Goal: Register for event/course

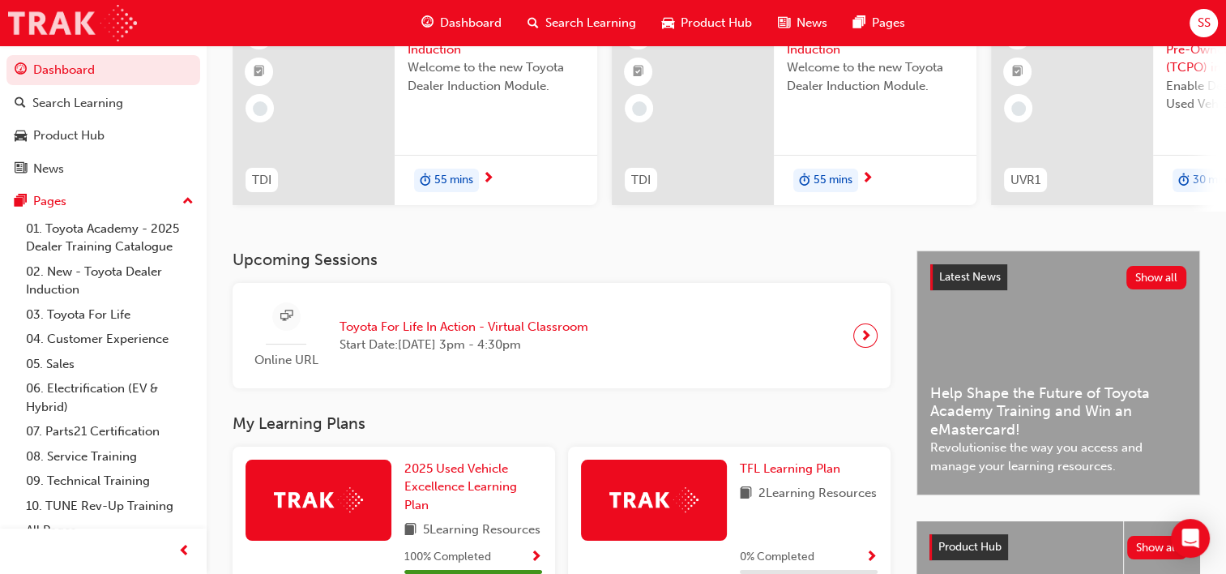
scroll to position [162, 0]
click at [298, 354] on div "Online URL" at bounding box center [286, 357] width 81 height 26
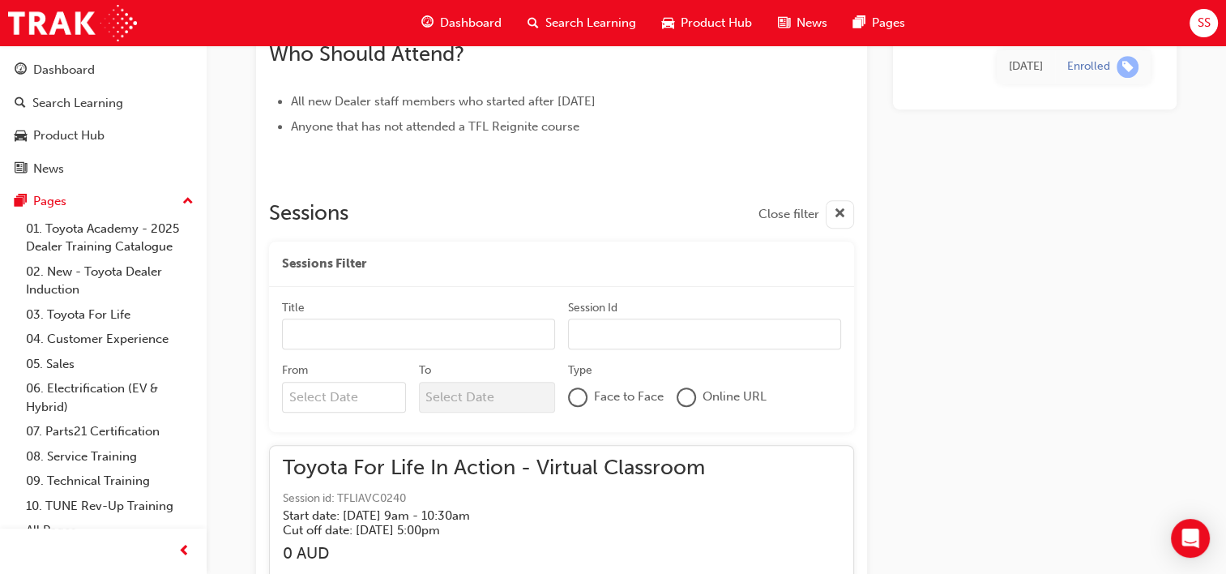
scroll to position [1752, 0]
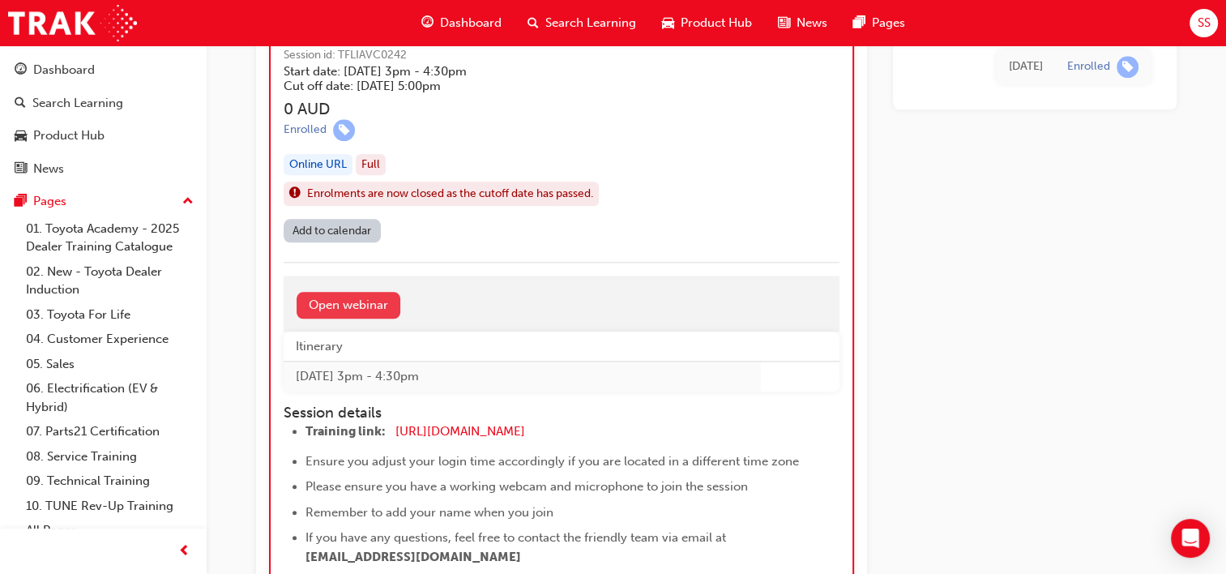
click at [314, 303] on link "Open webinar" at bounding box center [349, 305] width 104 height 27
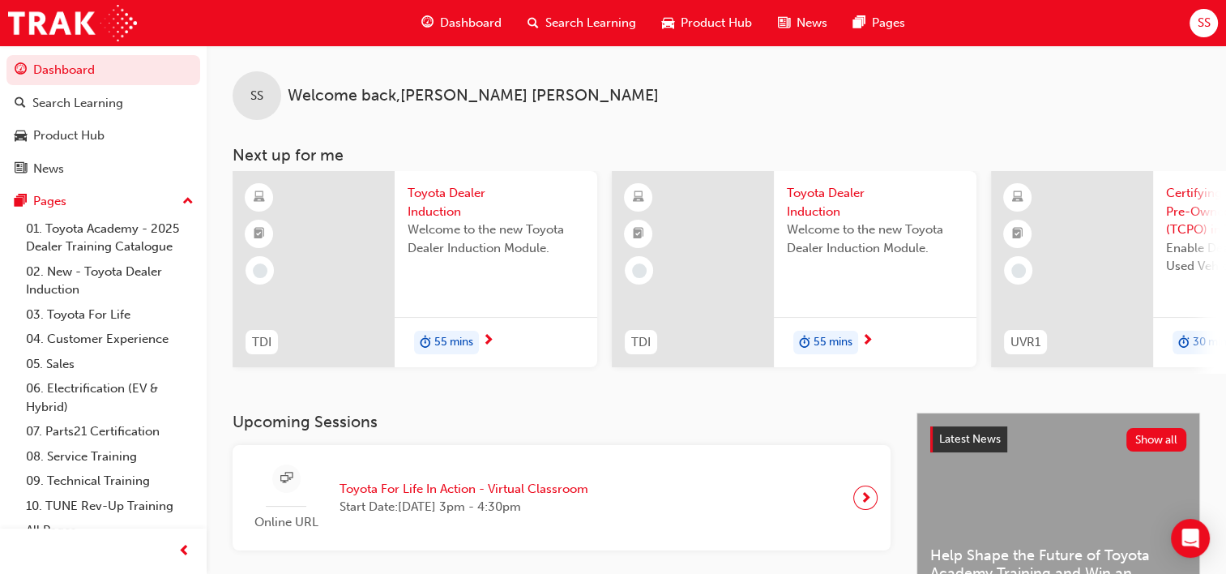
click at [864, 499] on span "next-icon" at bounding box center [866, 497] width 12 height 23
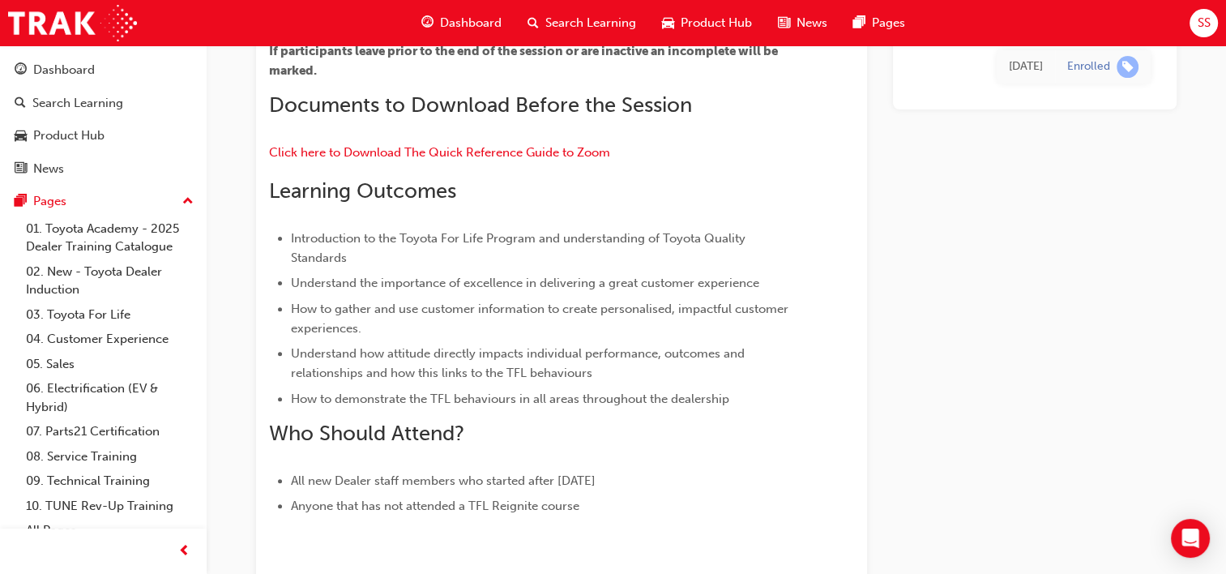
scroll to position [1785, 0]
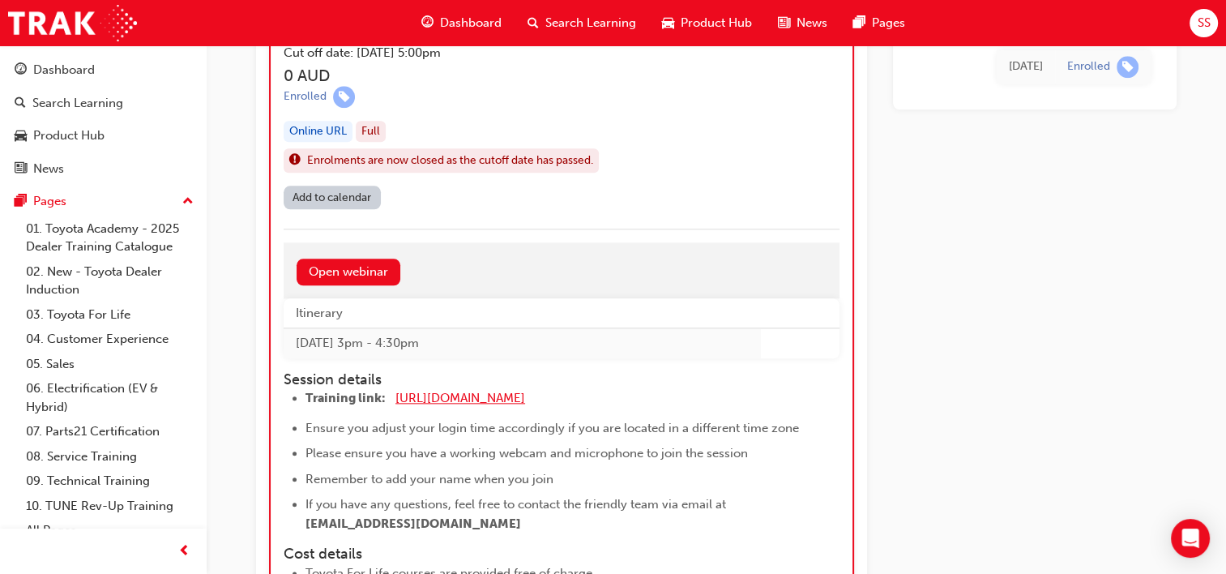
click at [447, 391] on span "[URL][DOMAIN_NAME]" at bounding box center [460, 398] width 130 height 15
